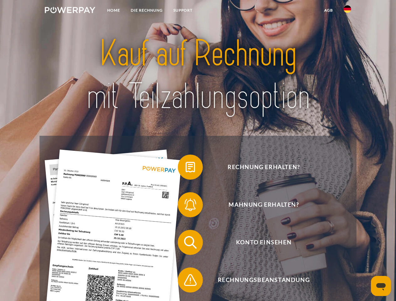
click at [70, 11] on img at bounding box center [70, 10] width 51 height 6
click at [348, 11] on img at bounding box center [348, 9] width 8 height 8
click at [328, 10] on link "agb" at bounding box center [328, 10] width 19 height 11
click at [186, 168] on span at bounding box center [180, 167] width 31 height 31
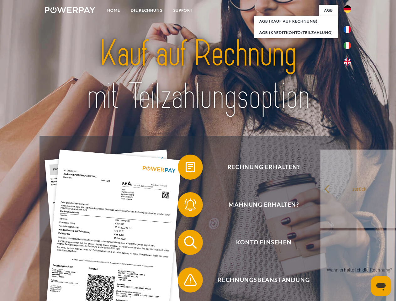
click at [186, 206] on span at bounding box center [180, 204] width 31 height 31
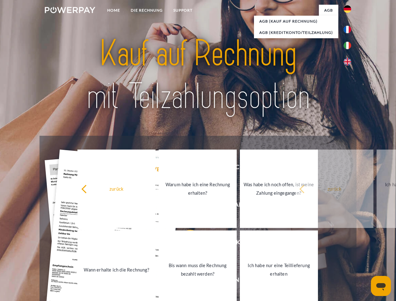
click at [186, 244] on link "Bis wann muss die Rechnung bezahlt werden?" at bounding box center [198, 270] width 78 height 78
click at [186, 281] on span at bounding box center [180, 279] width 31 height 31
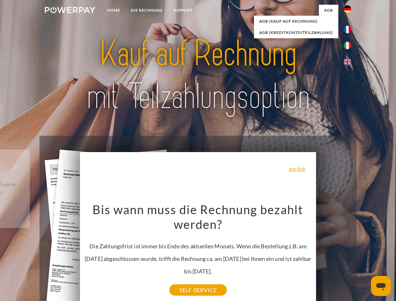
click at [381, 286] on icon "Messaging-Fenster öffnen" at bounding box center [380, 287] width 9 height 8
